Goal: Task Accomplishment & Management: Use online tool/utility

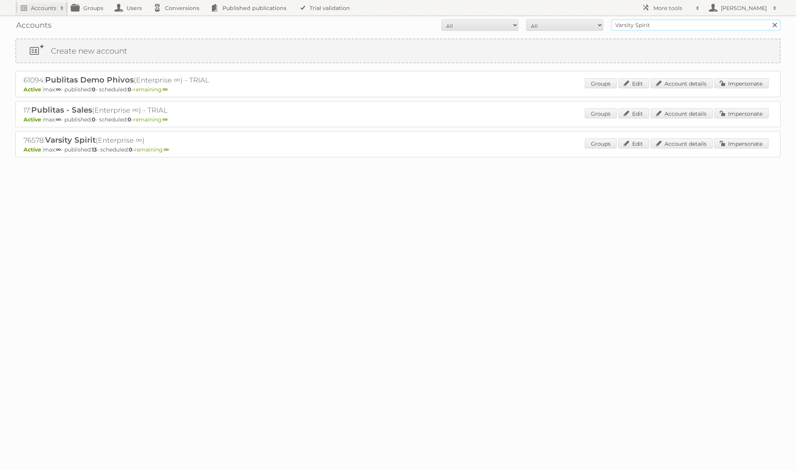
click at [633, 27] on input "Varsity Spirit" at bounding box center [696, 25] width 170 height 12
type input "rewe"
click at [768, 19] on input "Search" at bounding box center [774, 25] width 12 height 12
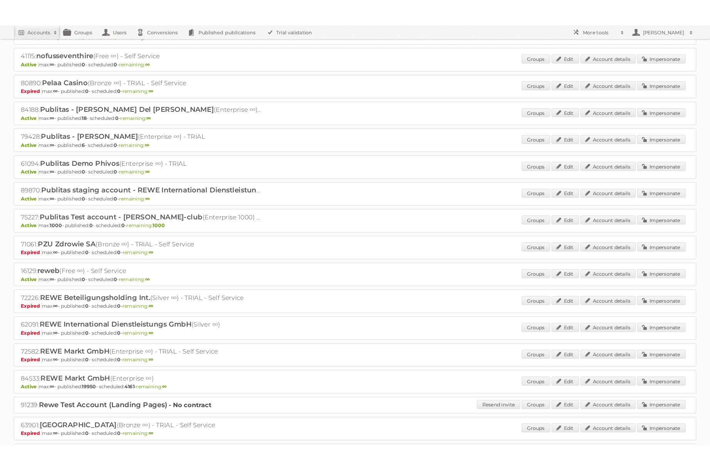
scroll to position [539, 0]
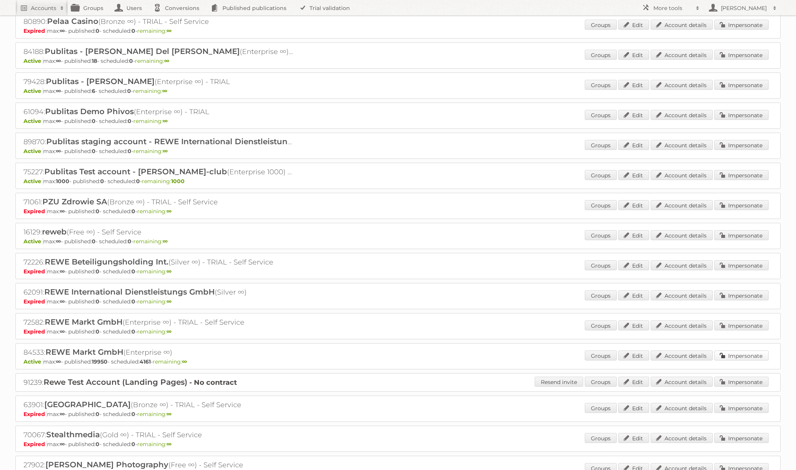
click at [728, 356] on link "Impersonate" at bounding box center [741, 355] width 54 height 10
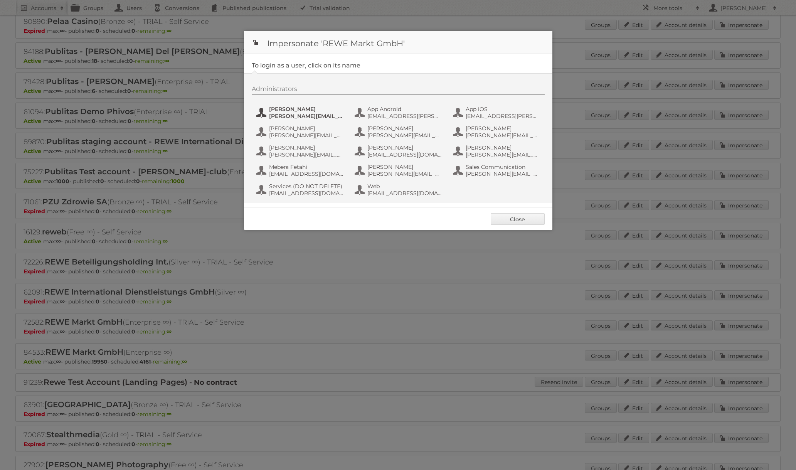
click at [316, 107] on span "[PERSON_NAME]" at bounding box center [306, 109] width 75 height 7
